Goal: Information Seeking & Learning: Check status

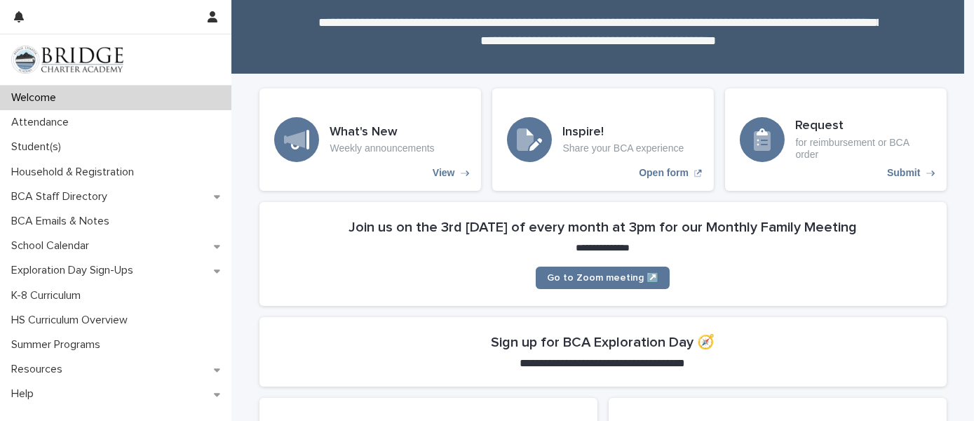
scroll to position [19, 0]
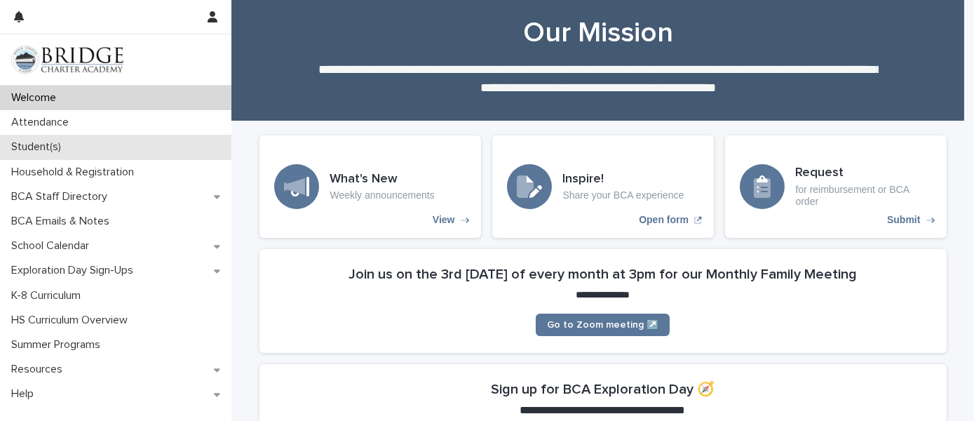
click at [23, 140] on p "Student(s)" at bounding box center [39, 146] width 67 height 13
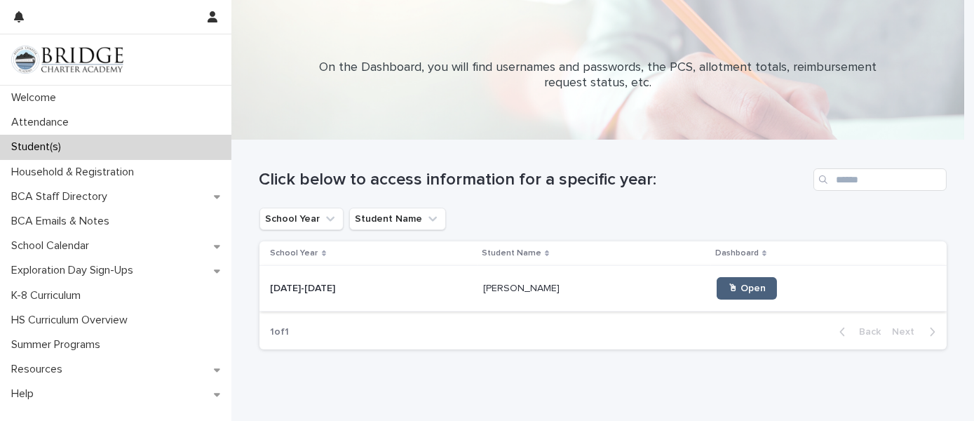
click at [717, 298] on link "🖱 Open" at bounding box center [747, 288] width 60 height 22
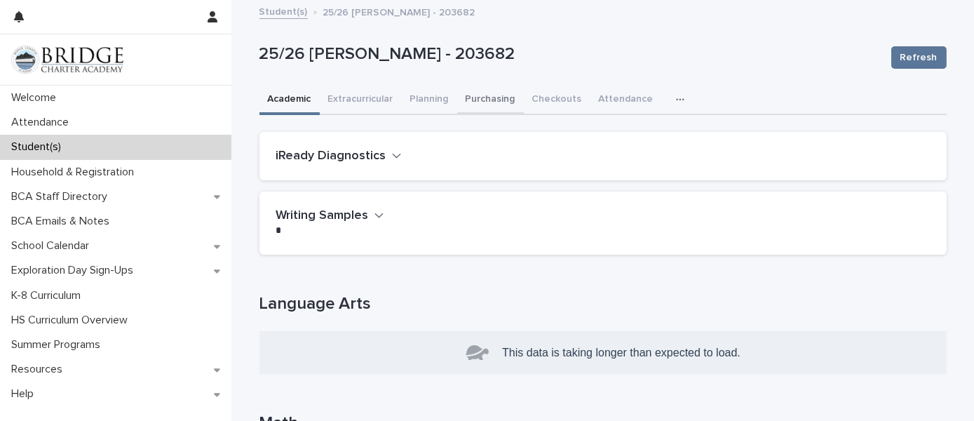
click at [469, 100] on button "Purchasing" at bounding box center [490, 100] width 67 height 29
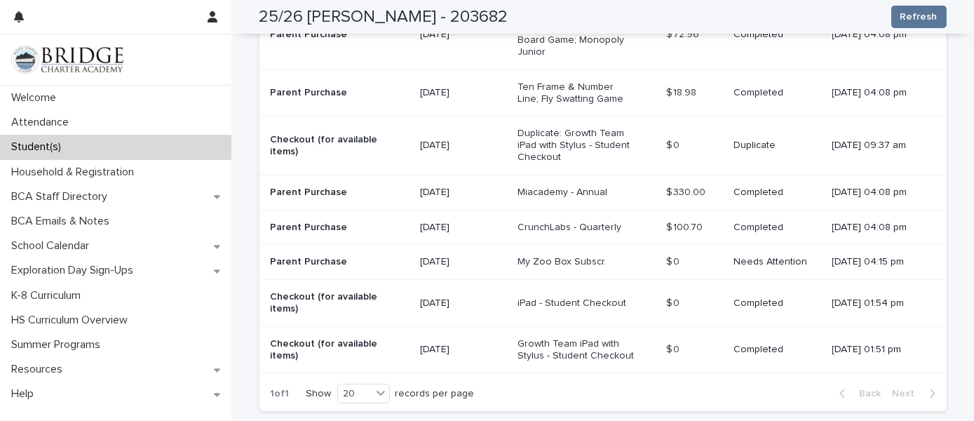
scroll to position [598, 0]
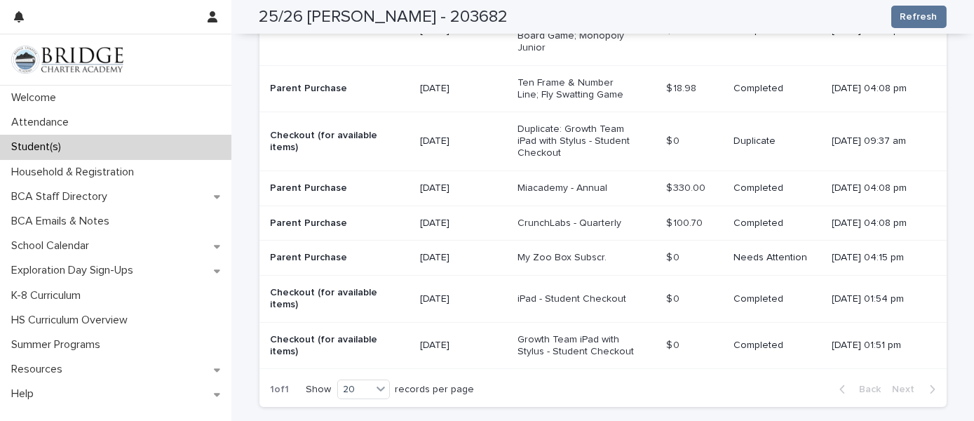
click at [542, 252] on p "My Zoo Box Subscr." at bounding box center [576, 258] width 117 height 12
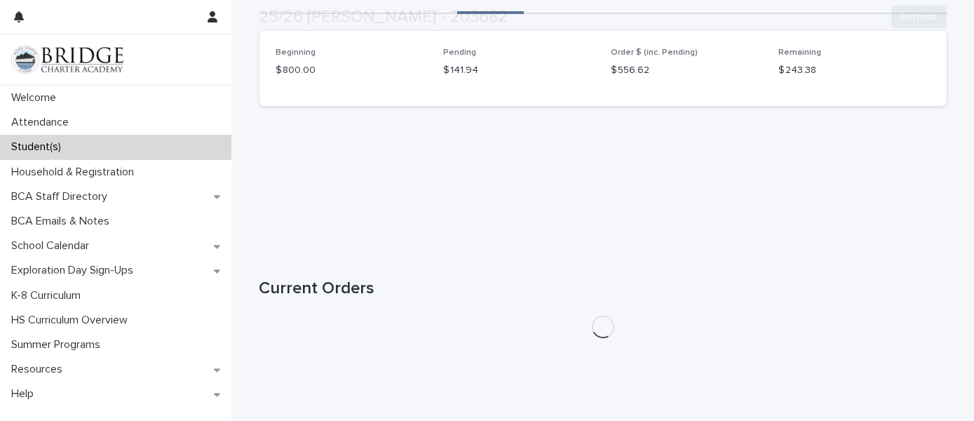
scroll to position [138, 0]
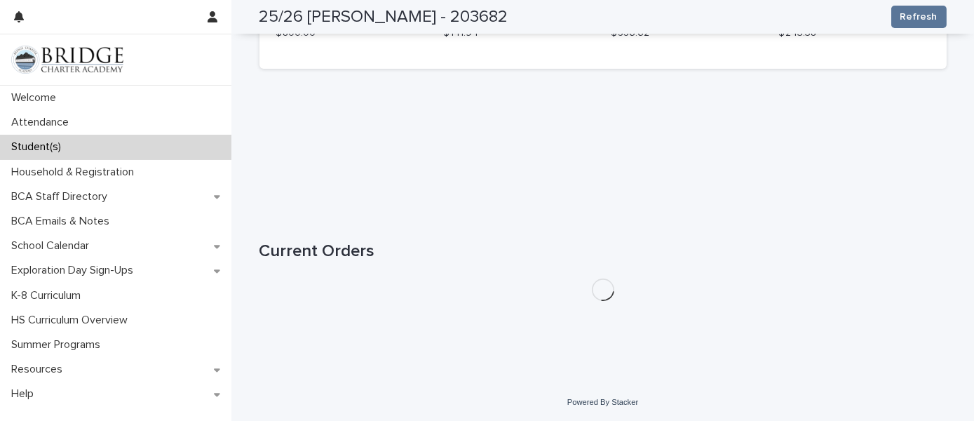
drag, startPoint x: 963, startPoint y: 174, endPoint x: 972, endPoint y: 187, distance: 15.6
click at [963, 174] on div "Loading... Saving… Loading... Saving… 25/26 [PERSON_NAME] - 203682 Refresh 25/2…" at bounding box center [602, 122] width 743 height 519
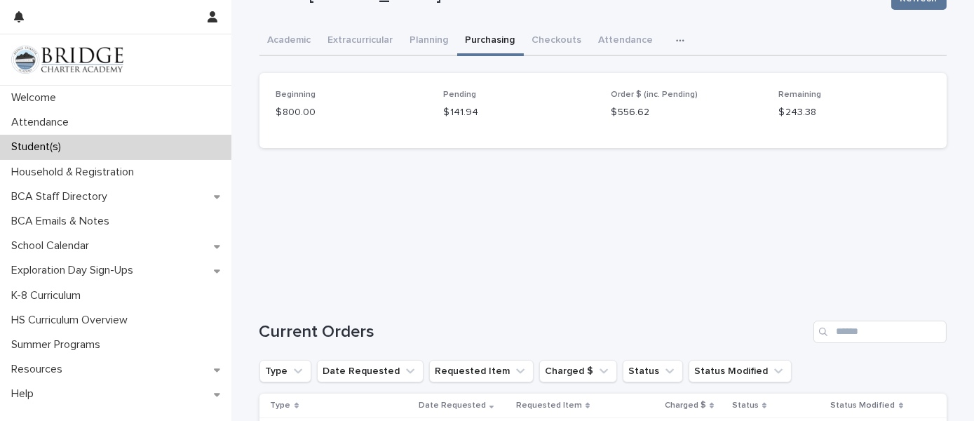
scroll to position [60, 0]
